Goal: Communication & Community: Answer question/provide support

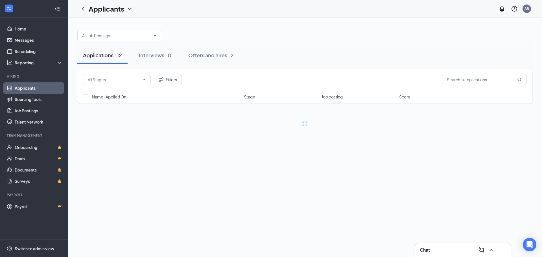
click at [438, 249] on div "Chat" at bounding box center [463, 250] width 86 height 9
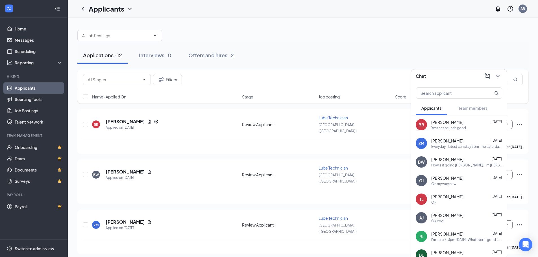
click at [449, 130] on div "Yes that sounds good" at bounding box center [448, 128] width 35 height 5
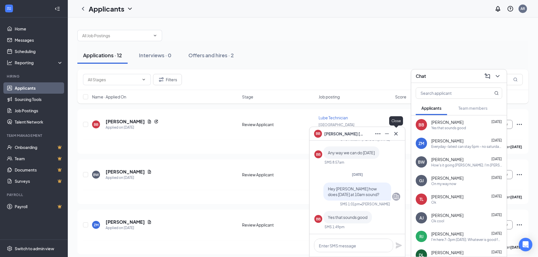
click at [398, 134] on icon "Cross" at bounding box center [396, 133] width 7 height 7
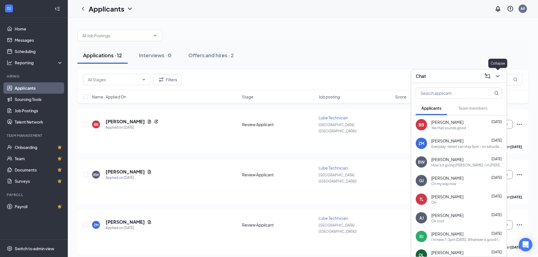
click at [497, 77] on icon "ChevronDown" at bounding box center [497, 76] width 7 height 7
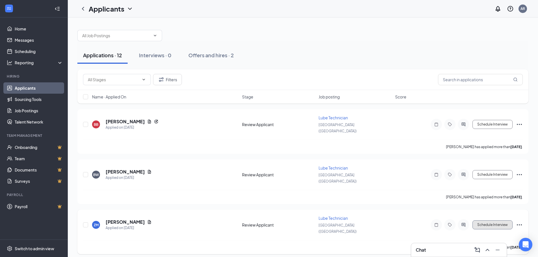
click at [492, 221] on button "Schedule Interview" at bounding box center [493, 225] width 40 height 9
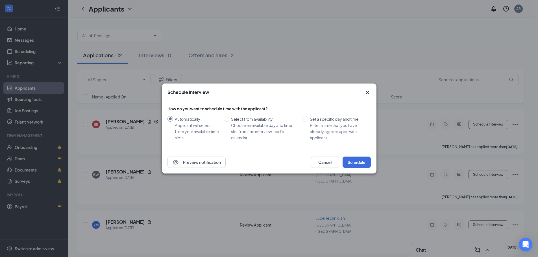
click at [367, 92] on icon "Cross" at bounding box center [366, 92] width 3 height 3
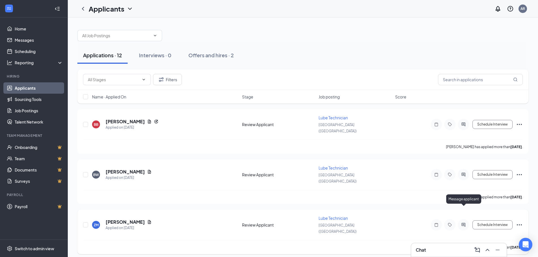
click at [462, 223] on icon "ActiveChat" at bounding box center [463, 225] width 7 height 5
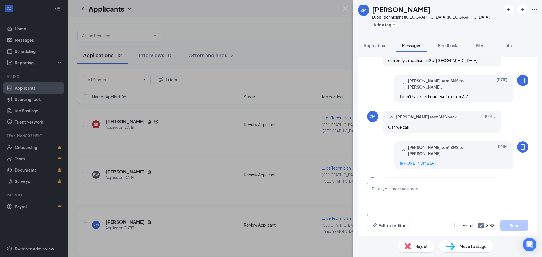
scroll to position [230, 0]
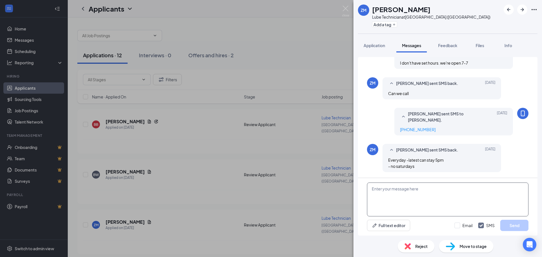
click at [399, 197] on textarea at bounding box center [448, 200] width 162 height 34
click at [512, 190] on textarea "[PERSON_NAME] when can you come in for an interview? I'm available [DATE] at 10…" at bounding box center [448, 200] width 162 height 34
type textarea "[PERSON_NAME] when can you come in for an interview? I'm available [DATE] at 10…"
click at [515, 225] on button "Send" at bounding box center [514, 225] width 28 height 11
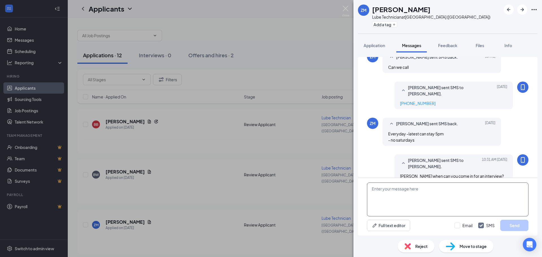
scroll to position [272, 0]
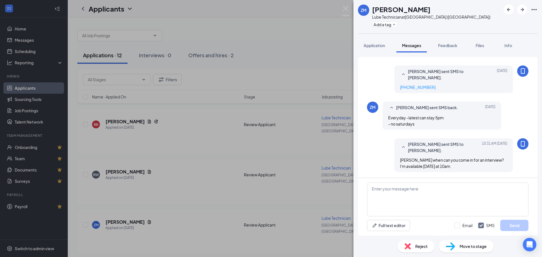
click at [450, 12] on div "ZM [PERSON_NAME] Lube Technician at [GEOGRAPHIC_DATA] ([GEOGRAPHIC_DATA]) Add a…" at bounding box center [448, 17] width 189 height 34
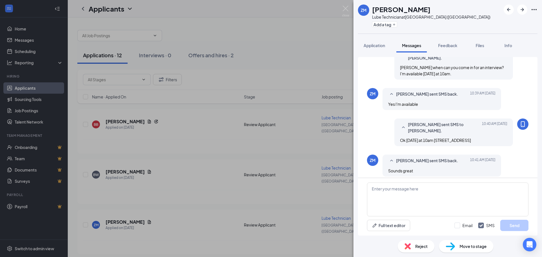
scroll to position [369, 0]
